Goal: Information Seeking & Learning: Learn about a topic

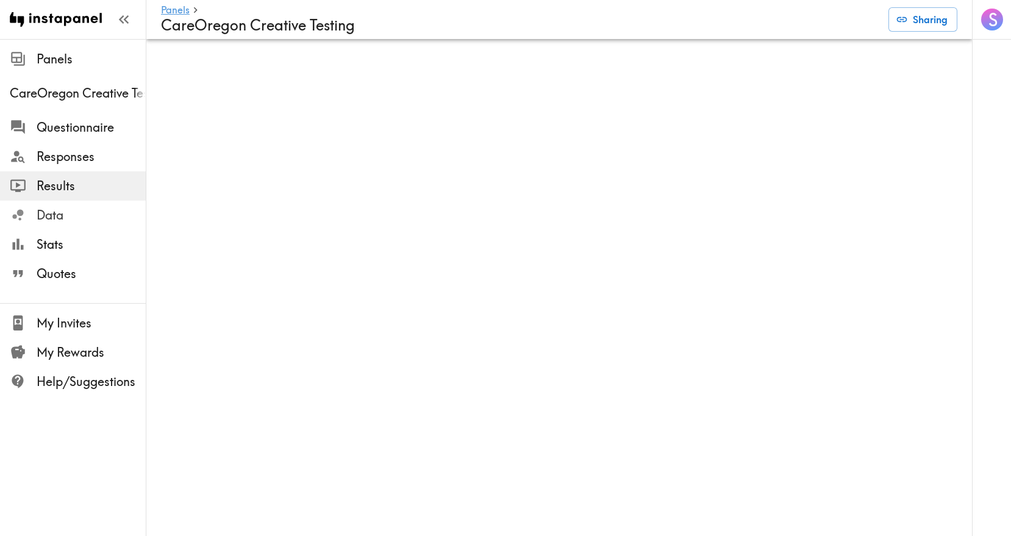
click at [62, 216] on span "Data" at bounding box center [91, 215] width 109 height 17
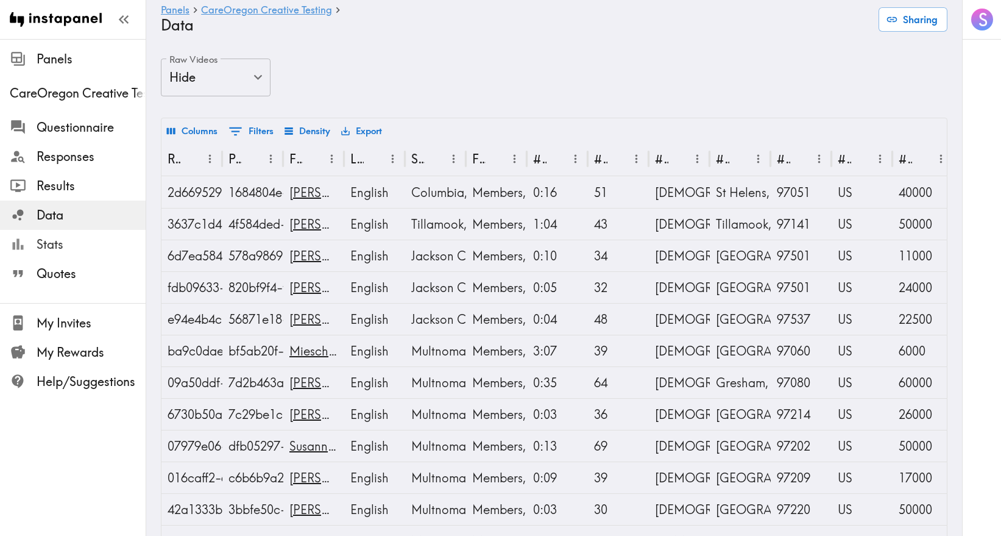
click at [79, 239] on span "Stats" at bounding box center [91, 244] width 109 height 17
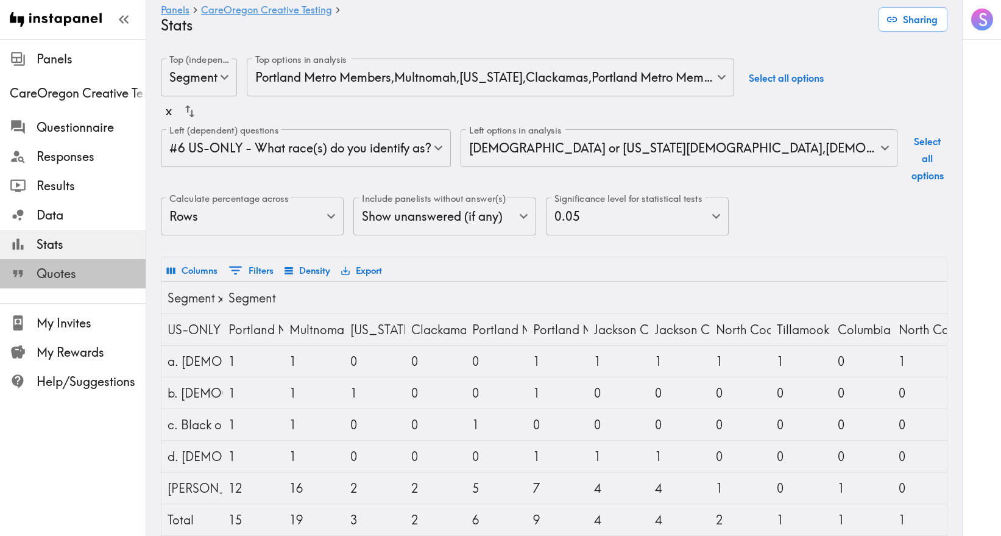
click at [87, 274] on span "Quotes" at bounding box center [91, 273] width 109 height 17
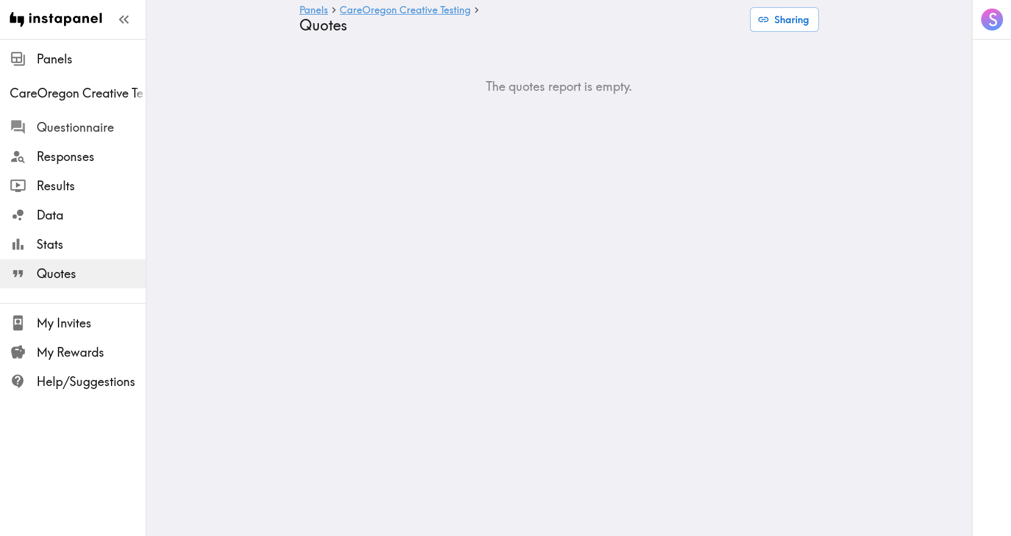
click at [83, 136] on span "Questionnaire" at bounding box center [91, 127] width 109 height 22
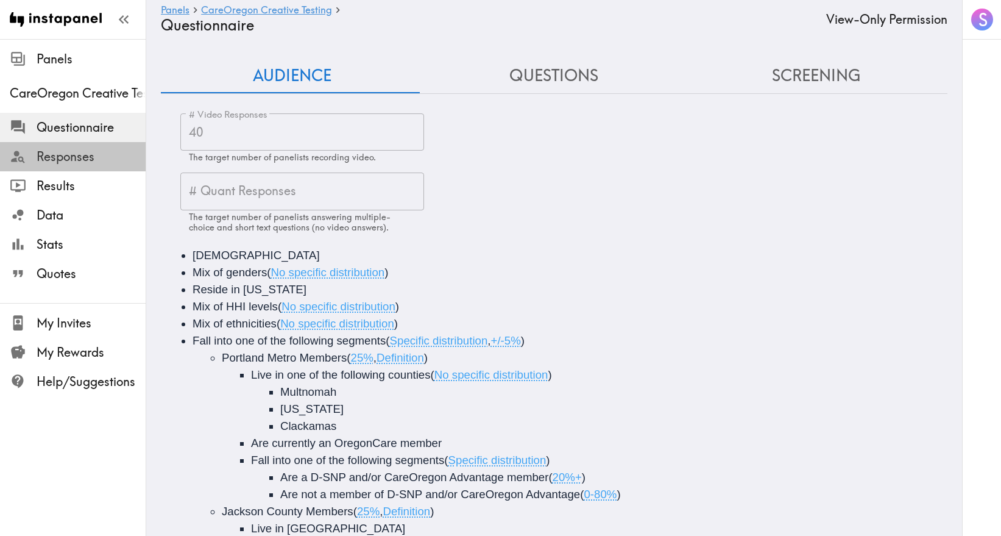
click at [91, 162] on span "Responses" at bounding box center [91, 156] width 109 height 17
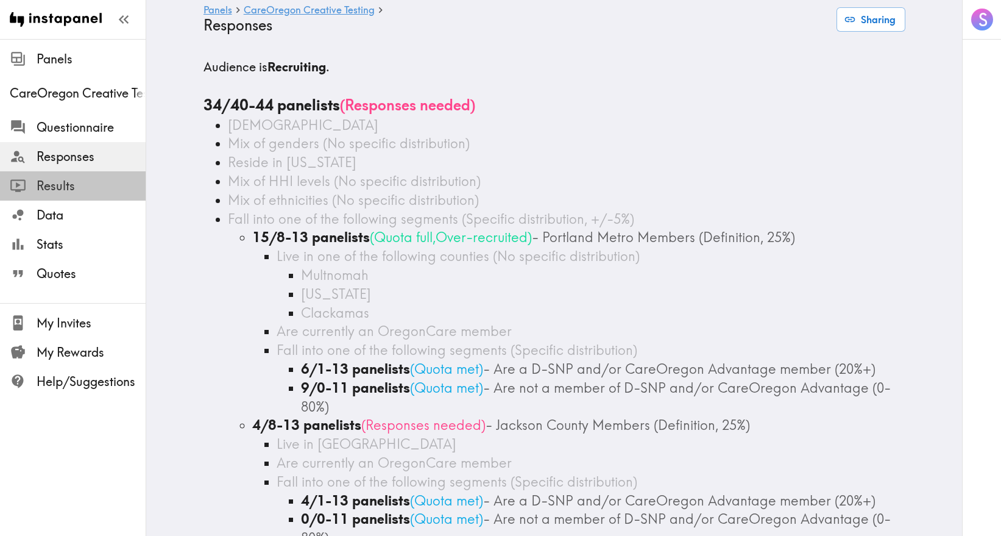
click at [73, 190] on span "Results" at bounding box center [91, 185] width 109 height 17
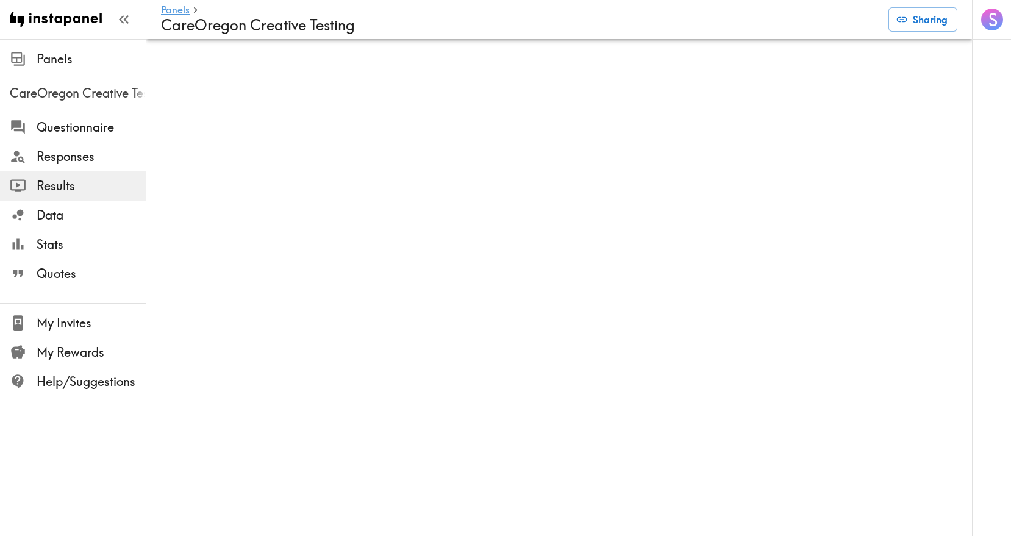
click at [110, 78] on div "CareOregon Creative Testing" at bounding box center [73, 93] width 146 height 32
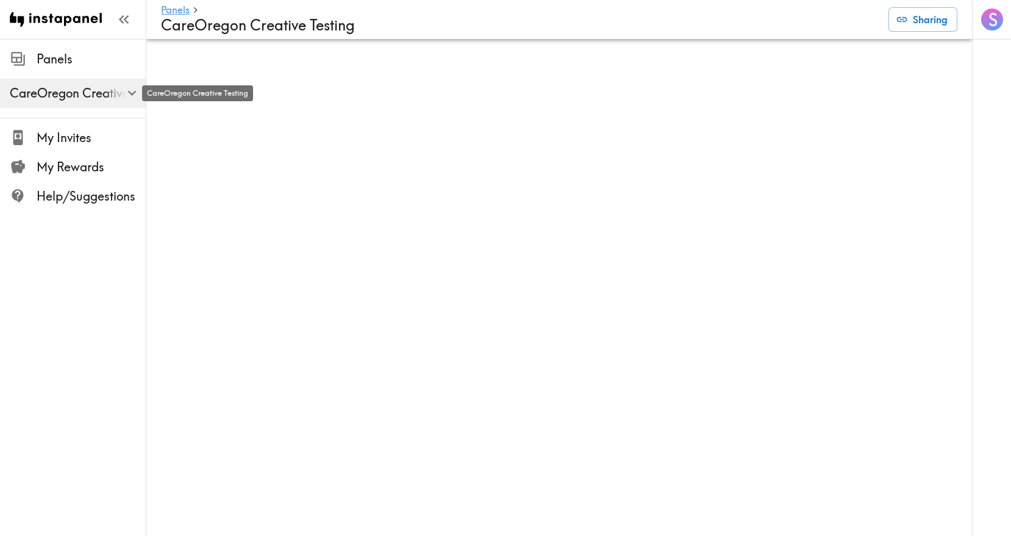
click at [105, 93] on span "CareOregon Creative Testing" at bounding box center [78, 93] width 136 height 17
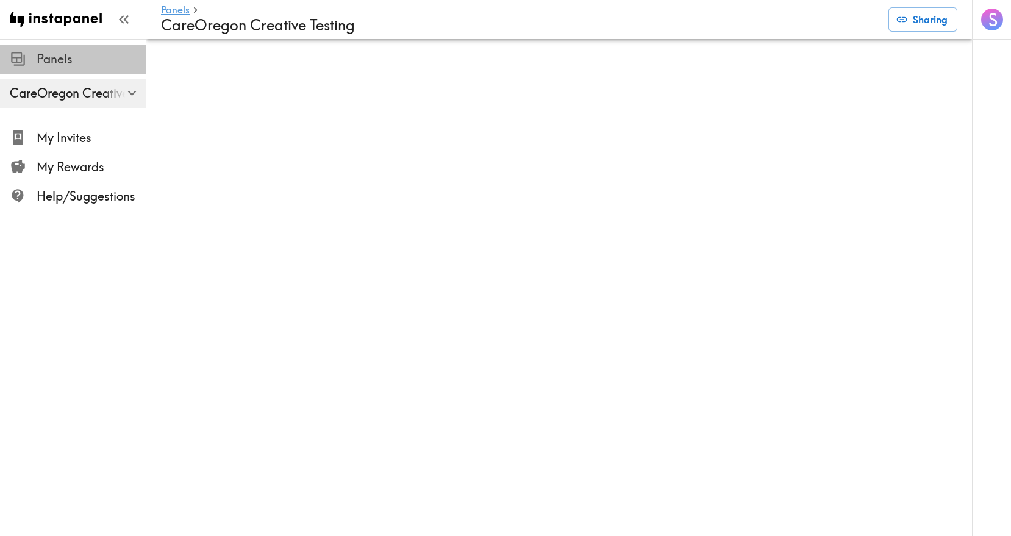
click at [56, 61] on span "Panels" at bounding box center [91, 59] width 109 height 17
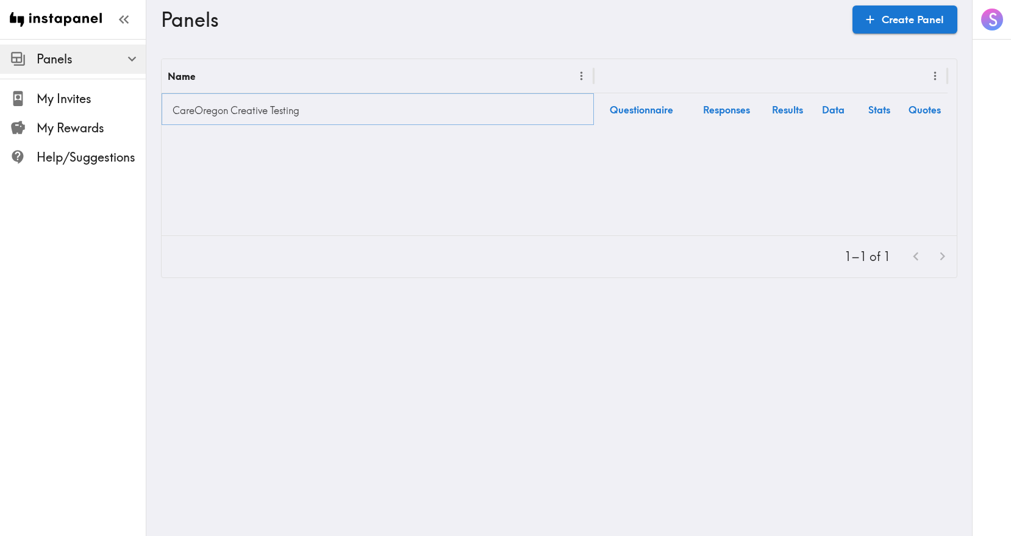
click at [226, 107] on link "CareOregon Creative Testing" at bounding box center [378, 110] width 420 height 24
